Goal: Navigation & Orientation: Find specific page/section

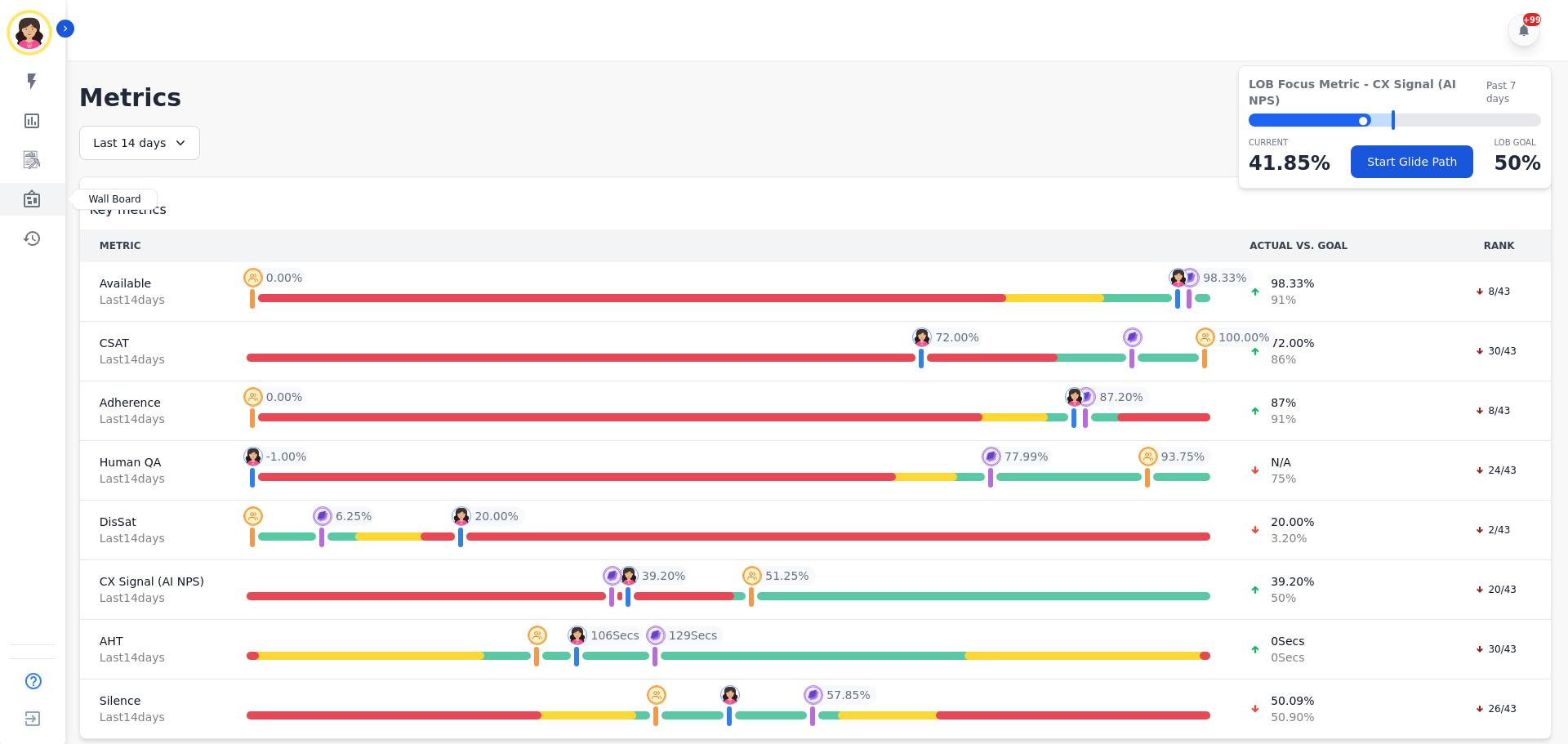
click at [33, 205] on icon "Sidebar" at bounding box center [32, 200] width 20 height 20
